Goal: Task Accomplishment & Management: Manage account settings

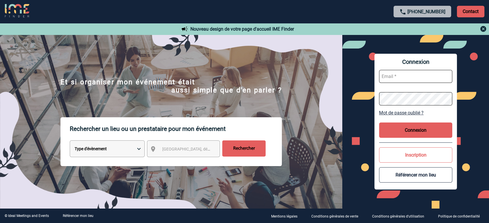
type input "[EMAIL_ADDRESS][DOMAIN_NAME]"
click at [421, 132] on button "Connexion" at bounding box center [415, 130] width 73 height 15
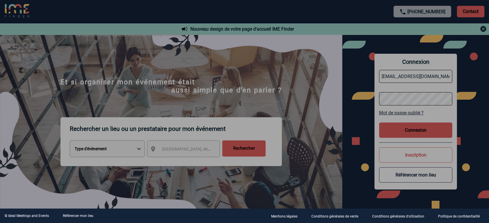
click at [404, 138] on div at bounding box center [244, 111] width 489 height 223
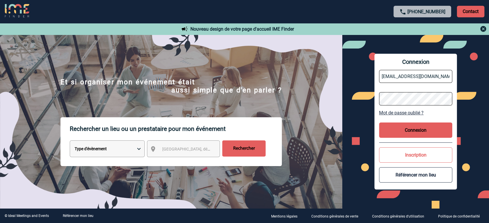
click at [418, 130] on button "Connexion" at bounding box center [415, 130] width 73 height 15
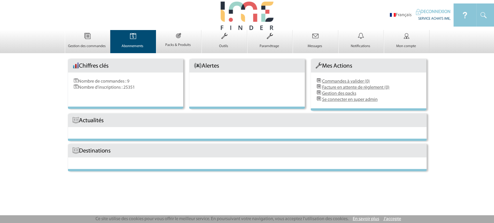
click at [131, 42] on img at bounding box center [133, 36] width 24 height 12
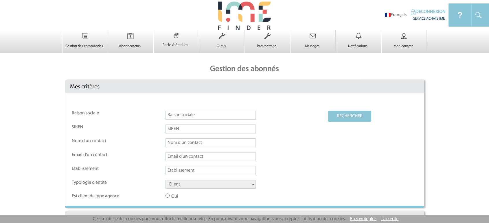
click at [220, 117] on input "text" at bounding box center [210, 115] width 90 height 9
type input "villa m"
click at [208, 183] on select "Client Fournisseur Agence Promoteur Genius Backoffice" at bounding box center [210, 184] width 90 height 9
select select "FOURNISSEUR"
click at [165, 181] on select "Client Fournisseur Agence Promoteur Genius Backoffice" at bounding box center [210, 184] width 90 height 9
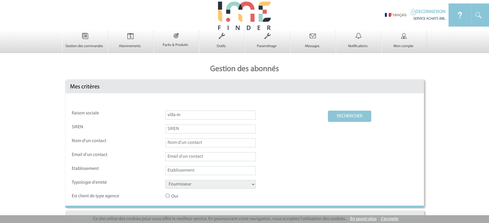
click at [352, 116] on button "RECHERCHER" at bounding box center [349, 116] width 43 height 11
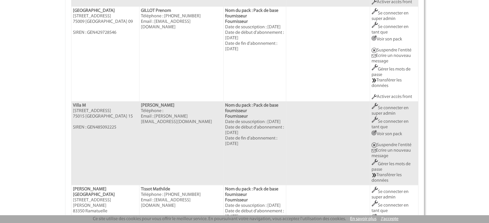
scroll to position [730, 0]
